Goal: Find specific page/section: Find specific page/section

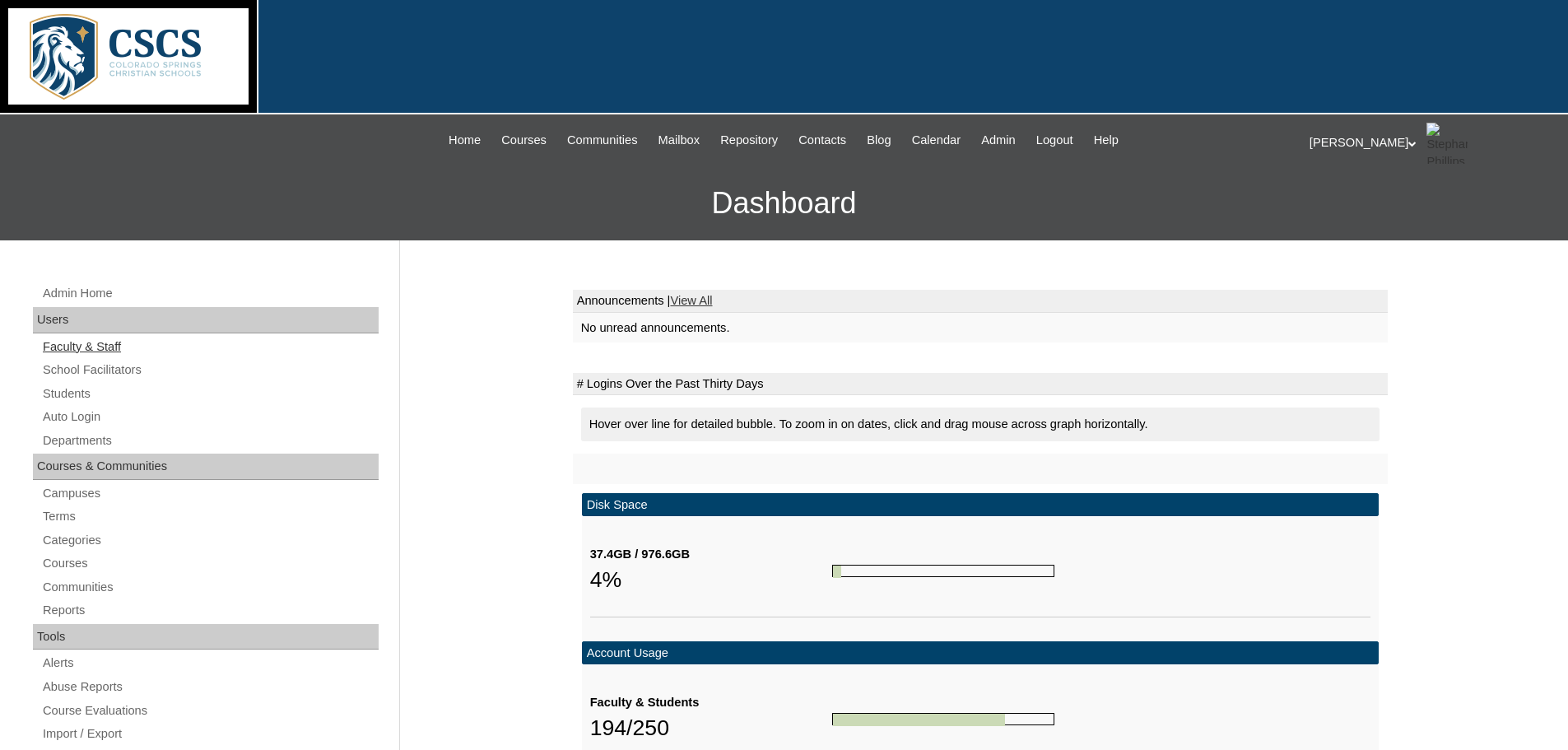
click at [109, 346] on link "Faculty & Staff" at bounding box center [210, 346] width 337 height 21
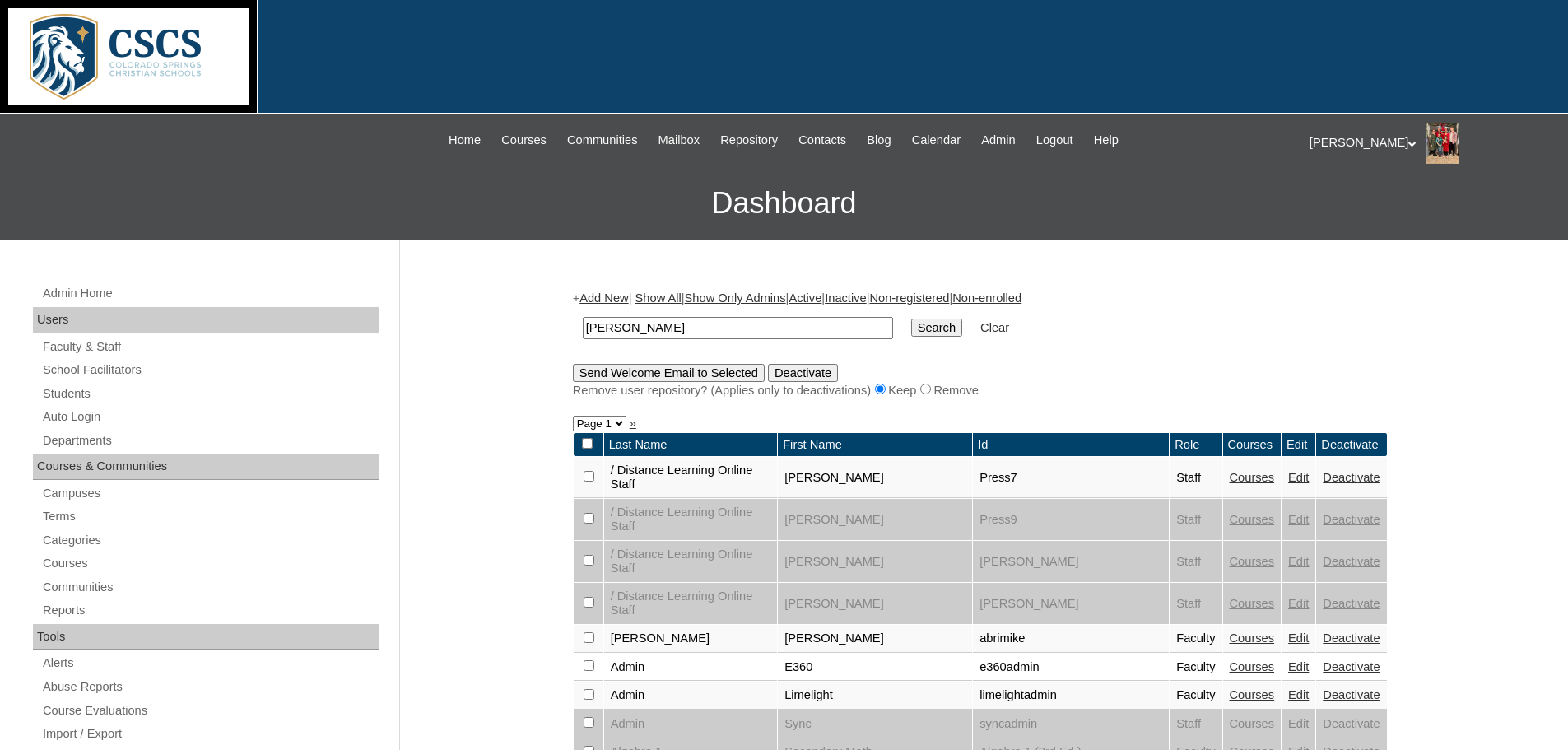
type input "boland"
click at [911, 329] on input "Search" at bounding box center [937, 328] width 51 height 18
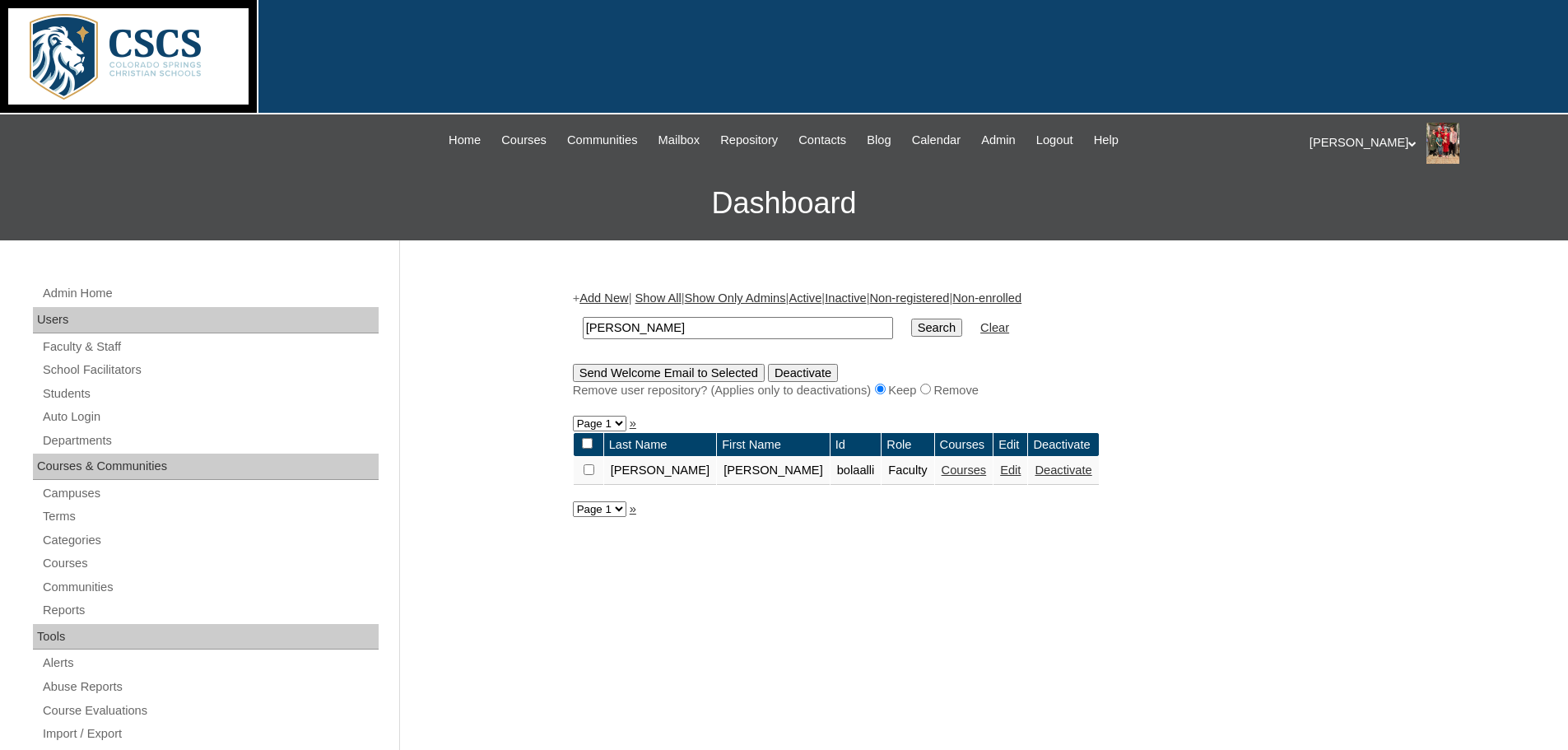
click at [942, 472] on link "Courses" at bounding box center [964, 471] width 46 height 13
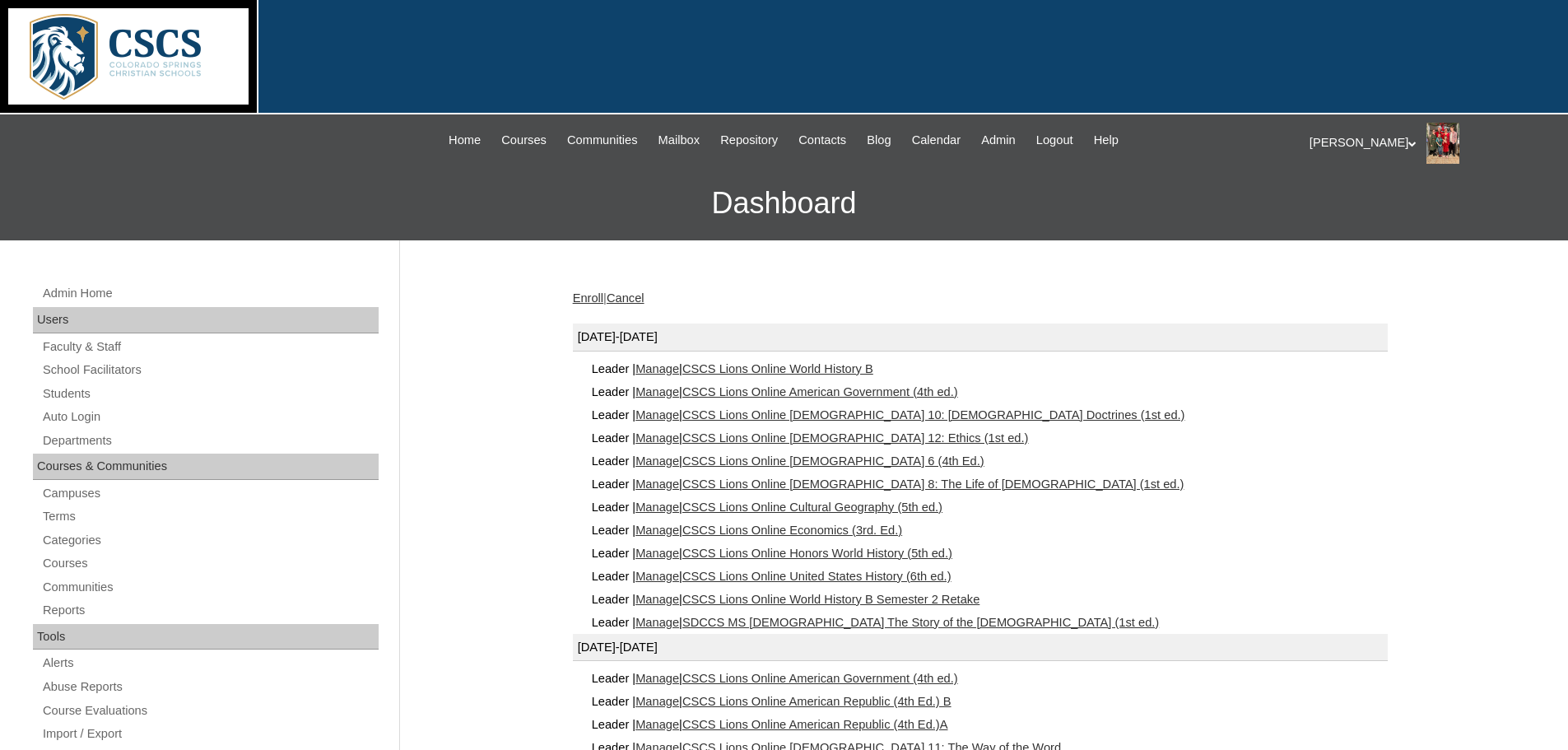
click at [765, 390] on link "CSCS Lions Online American Government (4th ed.)" at bounding box center [820, 392] width 276 height 13
click at [769, 387] on link "CSCS Lions Online American Government (4th ed.)" at bounding box center [820, 392] width 276 height 13
click at [832, 525] on link "CSCS Lions Online Economics (3rd. Ed.)" at bounding box center [792, 530] width 220 height 13
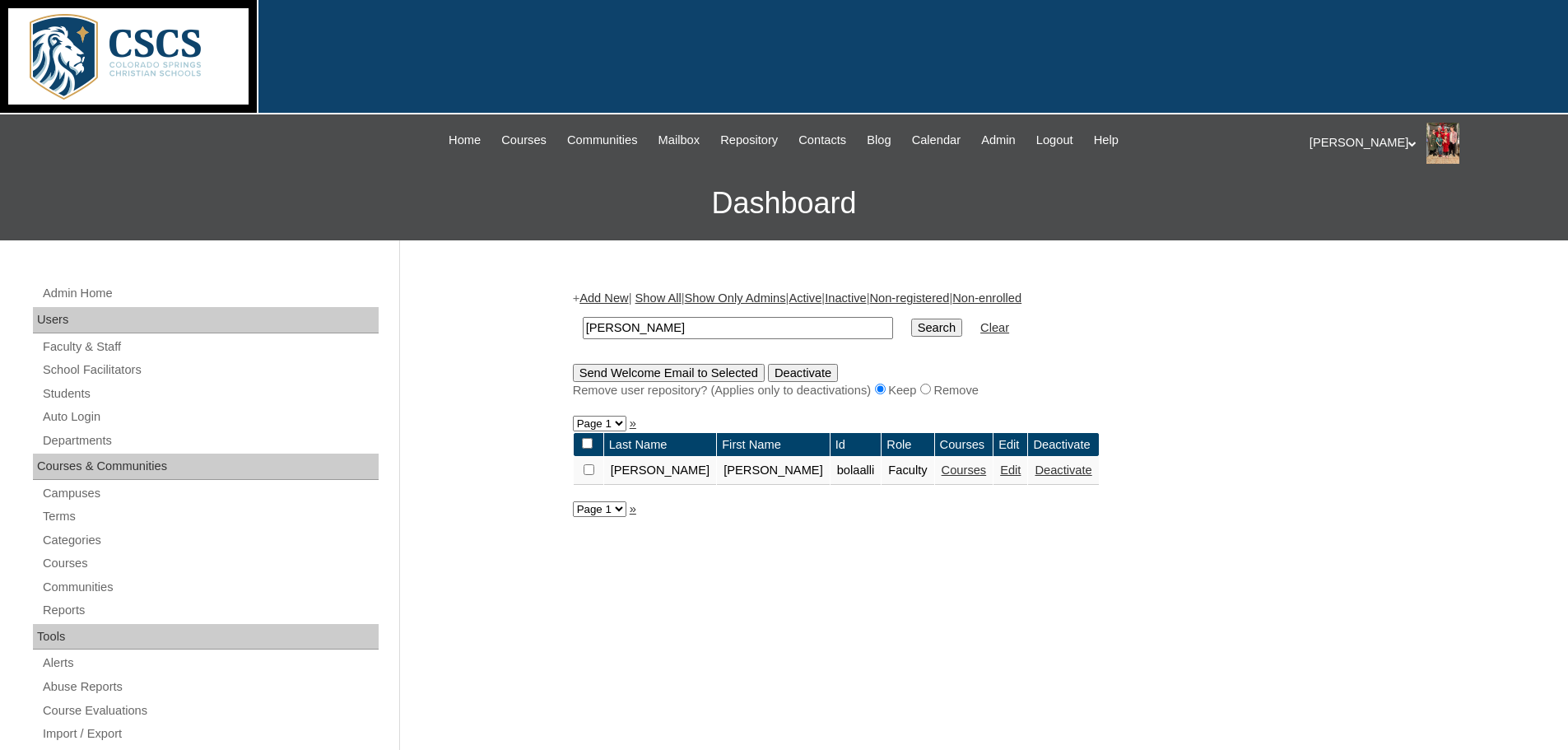
click at [942, 467] on link "Courses" at bounding box center [964, 471] width 46 height 13
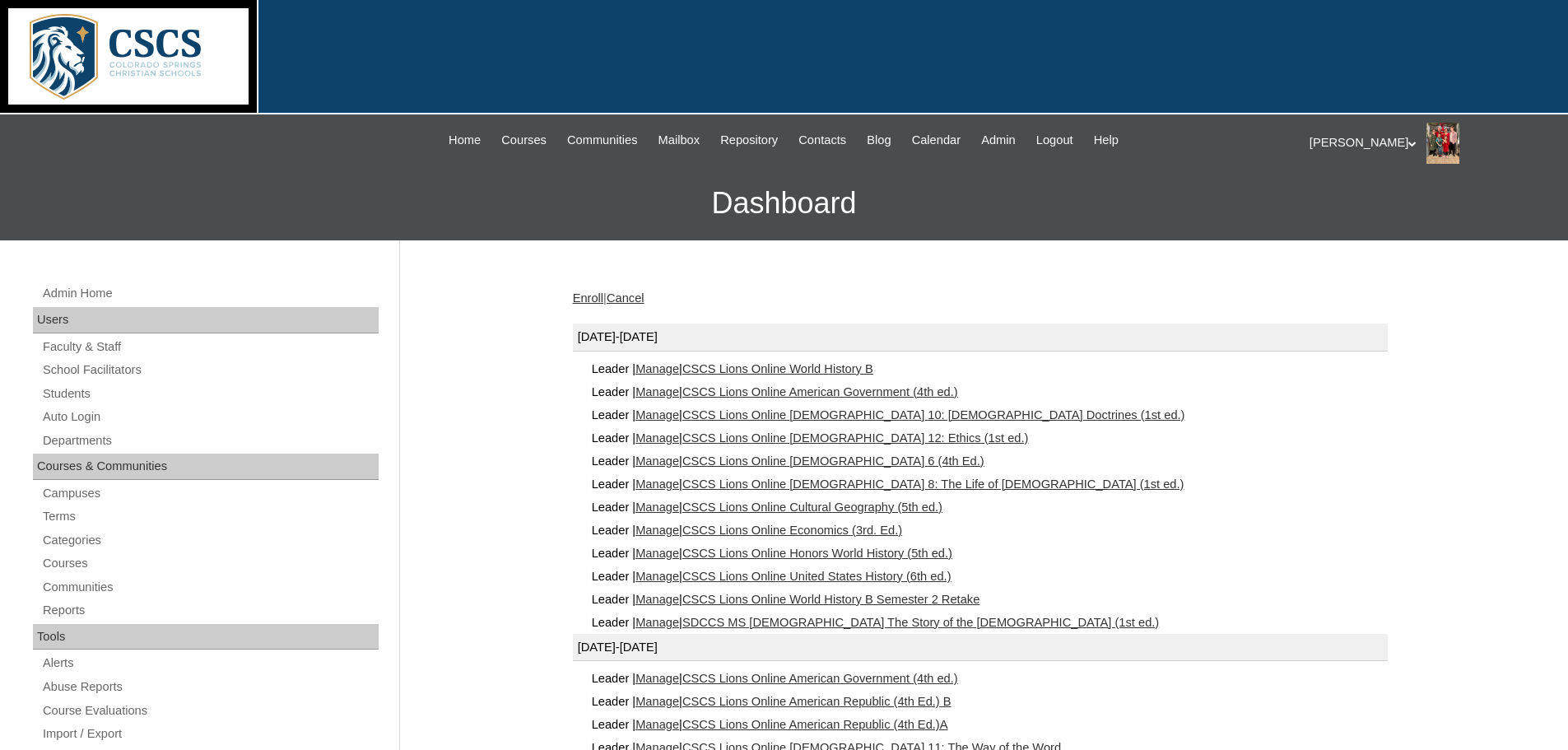
click at [855, 435] on link "CSCS Lions Online [DEMOGRAPHIC_DATA] 12: Ethics (1st ed.)" at bounding box center [856, 438] width 346 height 13
click at [868, 414] on link "CSCS Lions Online Bible 10: Bible Doctrines (1st ed.)" at bounding box center [934, 415] width 503 height 13
click at [807, 574] on link "CSCS Lions Online United States History (6th ed.)" at bounding box center [817, 577] width 269 height 13
click at [798, 598] on link "CSCS Lions Online World History B Semester 2 Retake" at bounding box center [831, 600] width 297 height 13
click at [885, 502] on link "CSCS Lions Online Cultural Geography (5th ed.)" at bounding box center [813, 507] width 260 height 13
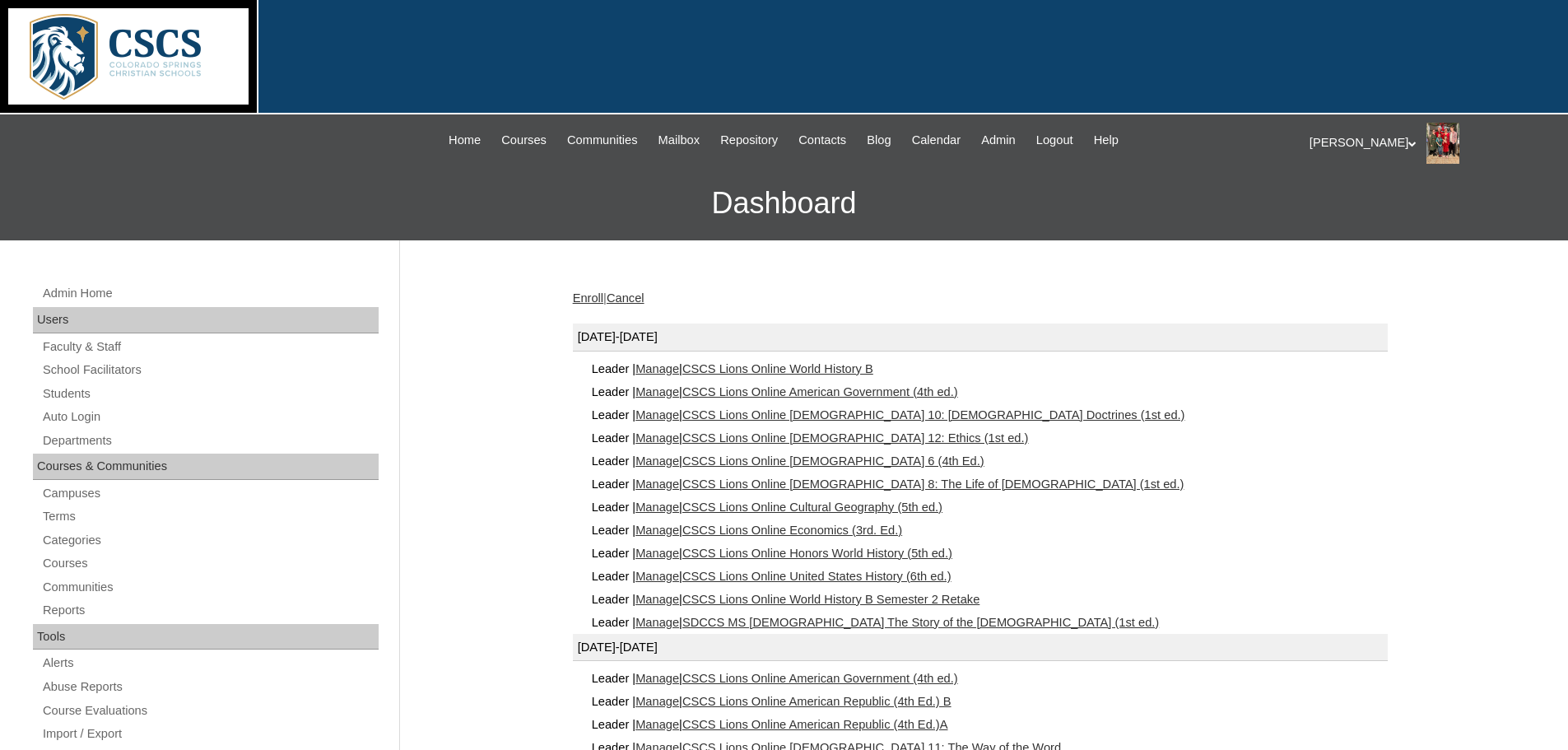
click at [796, 481] on link "CSCS Lions Online [DEMOGRAPHIC_DATA] 8: The Life of [DEMOGRAPHIC_DATA] (1st ed.)" at bounding box center [934, 484] width 502 height 13
